Goal: Task Accomplishment & Management: Use online tool/utility

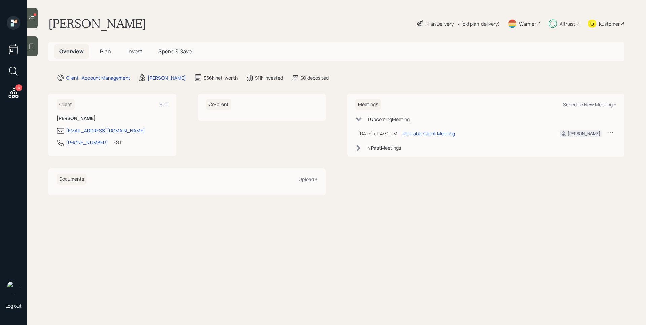
click at [564, 22] on div "Altruist" at bounding box center [567, 23] width 16 height 7
click at [9, 99] on div "4" at bounding box center [13, 94] width 12 height 14
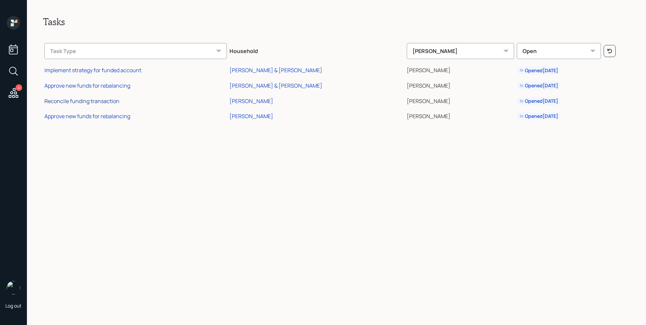
click at [92, 101] on div "Reconcile funding transaction" at bounding box center [81, 101] width 75 height 7
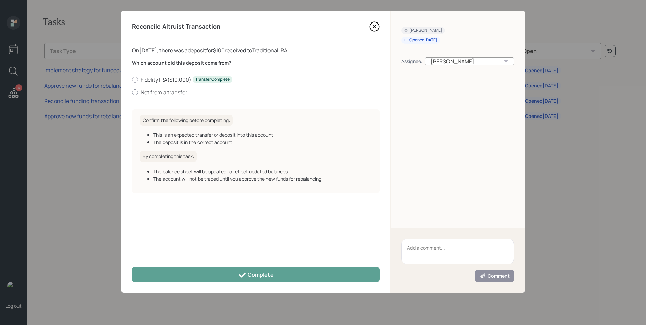
click at [159, 91] on label "Not from a transfer" at bounding box center [255, 92] width 247 height 7
click at [132, 92] on input "Not from a transfer" at bounding box center [131, 92] width 0 height 0
radio input "true"
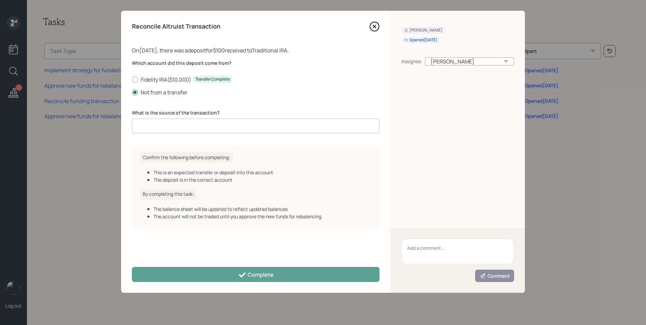
click at [182, 120] on input at bounding box center [255, 126] width 247 height 15
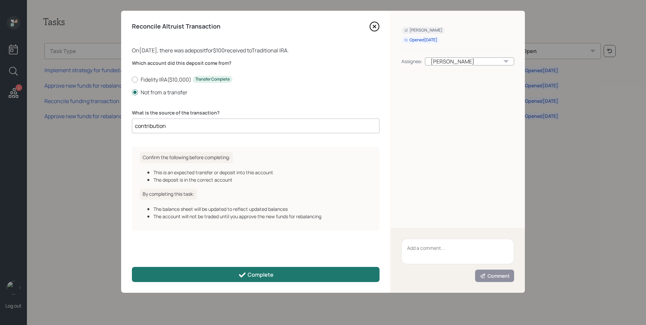
type input "contribution"
click at [263, 277] on div "Complete" at bounding box center [255, 275] width 35 height 8
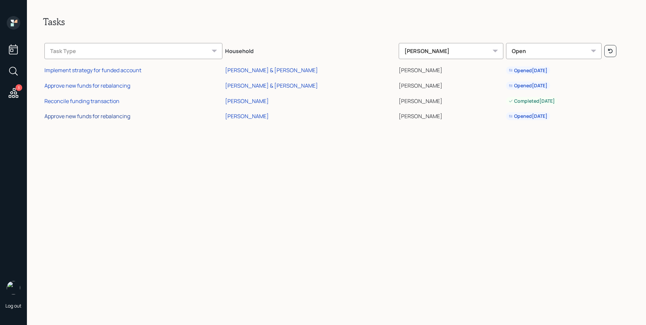
click at [78, 118] on div "Approve new funds for rebalancing" at bounding box center [87, 116] width 86 height 7
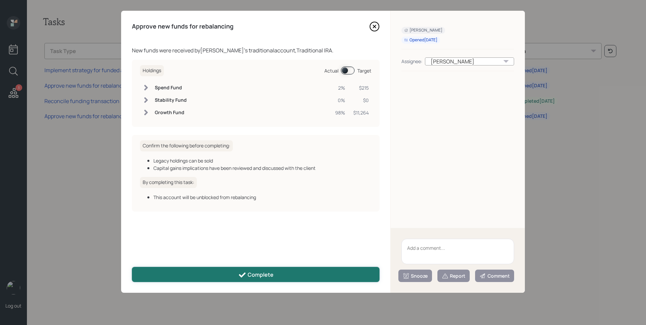
click at [287, 279] on button "Complete" at bounding box center [255, 274] width 247 height 15
